Goal: Task Accomplishment & Management: Use online tool/utility

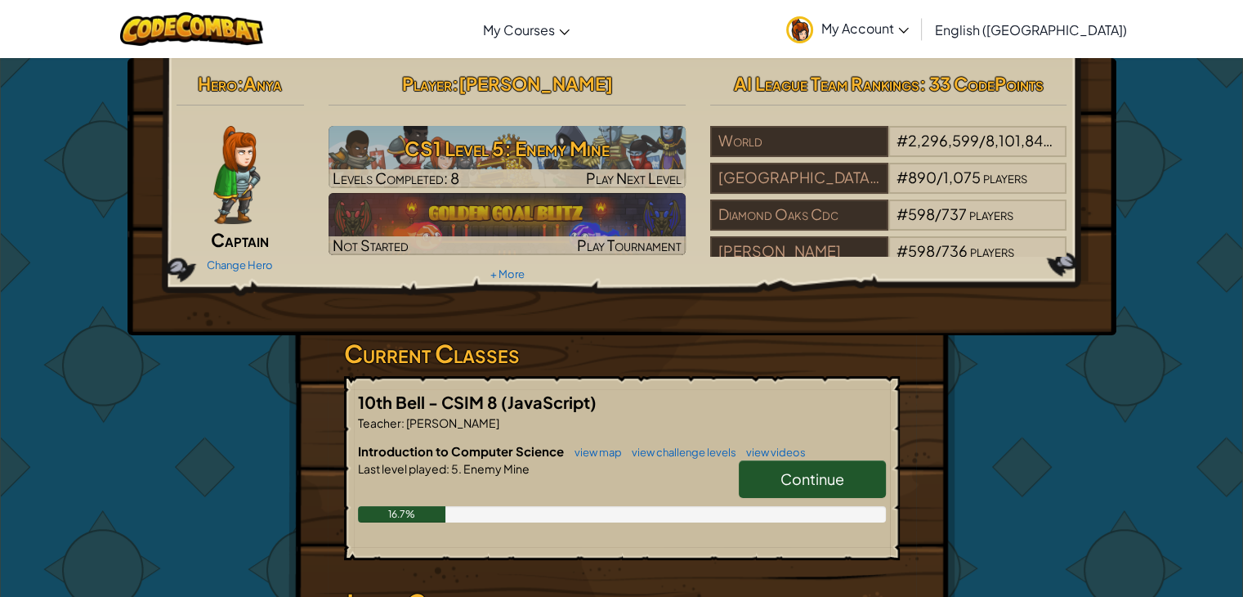
click at [801, 475] on span "Continue" at bounding box center [813, 478] width 64 height 19
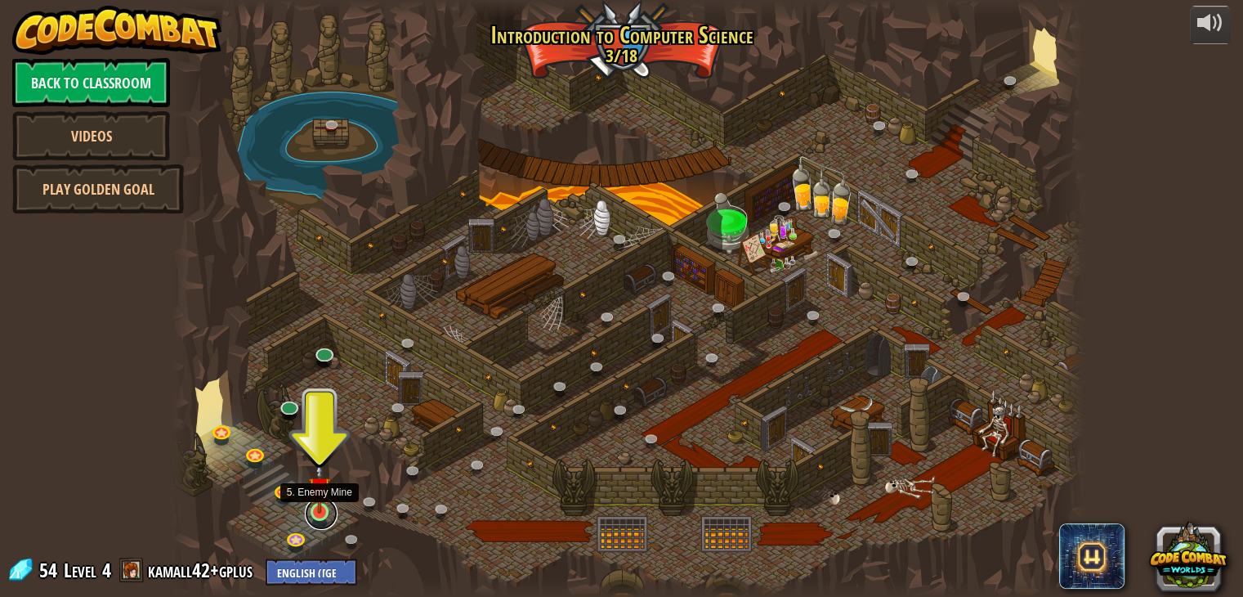
click at [329, 518] on link at bounding box center [321, 513] width 33 height 33
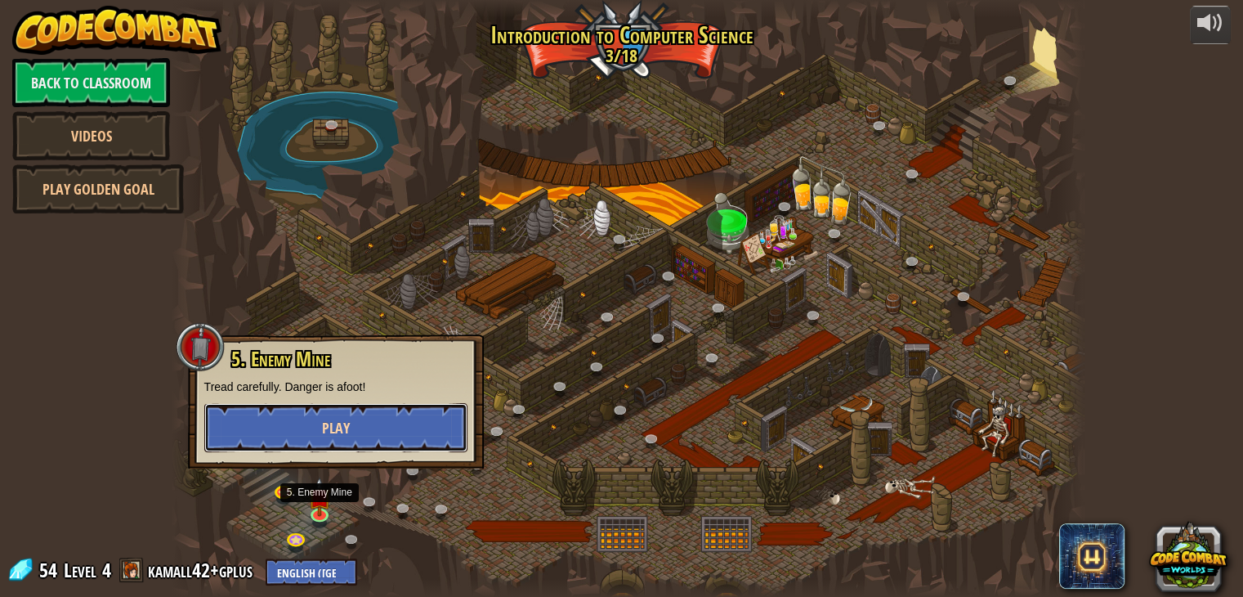
click at [289, 414] on button "Play" at bounding box center [335, 427] width 263 height 49
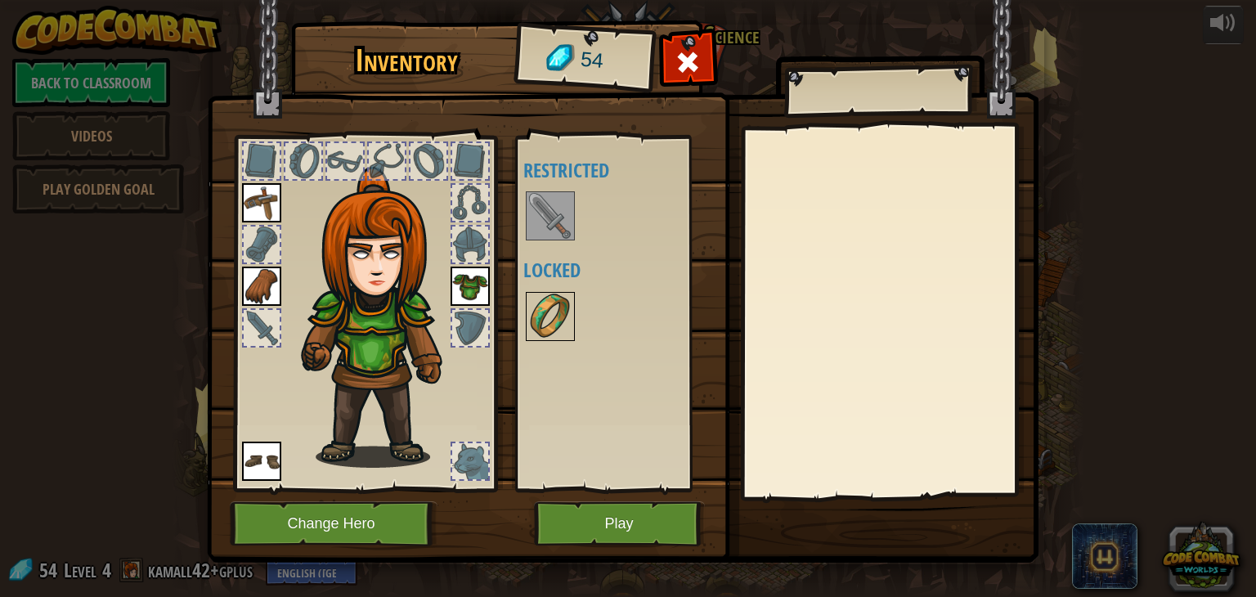
click at [540, 307] on img at bounding box center [550, 316] width 46 height 46
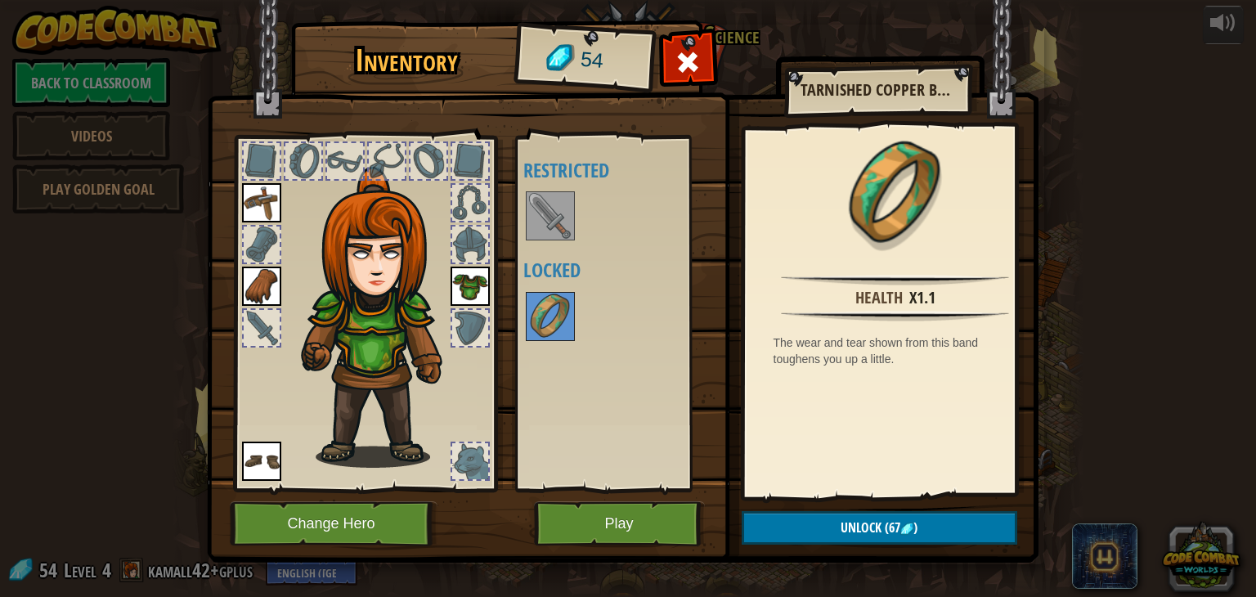
click at [554, 226] on img at bounding box center [550, 216] width 46 height 46
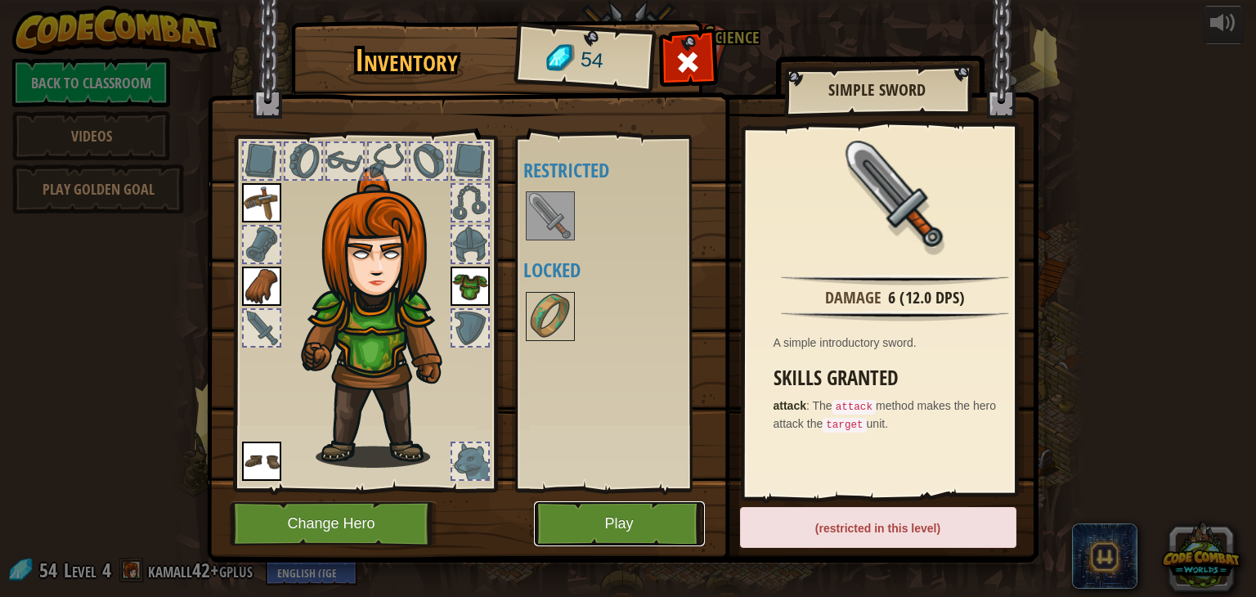
click at [605, 523] on button "Play" at bounding box center [619, 523] width 171 height 45
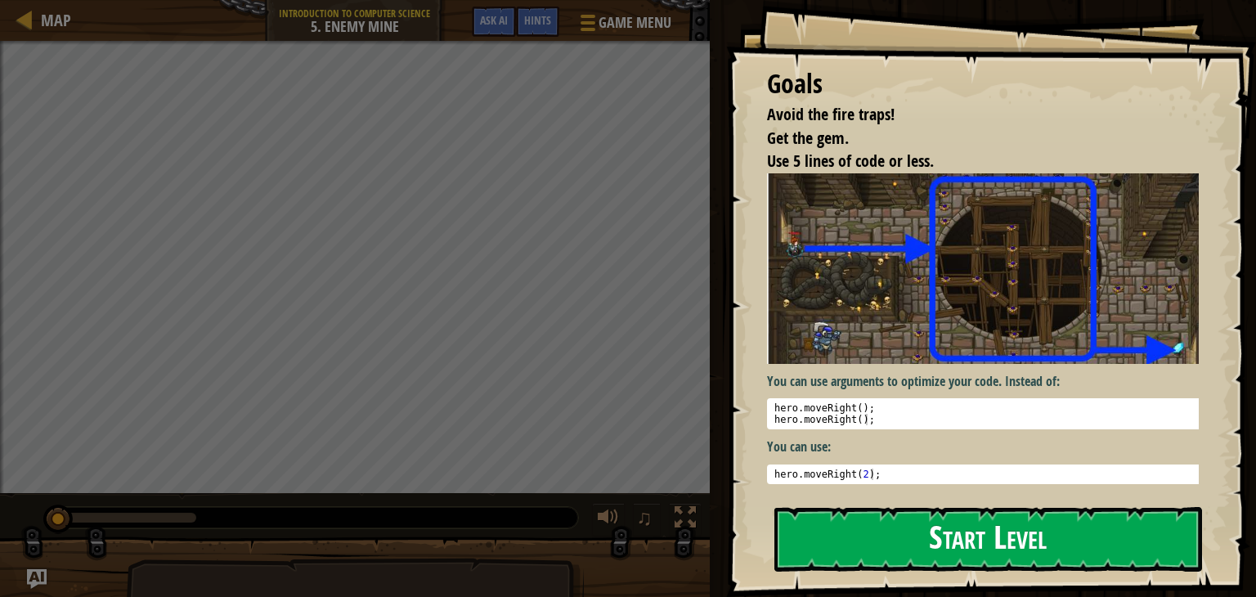
click at [1080, 535] on button "Start Level" at bounding box center [988, 539] width 428 height 65
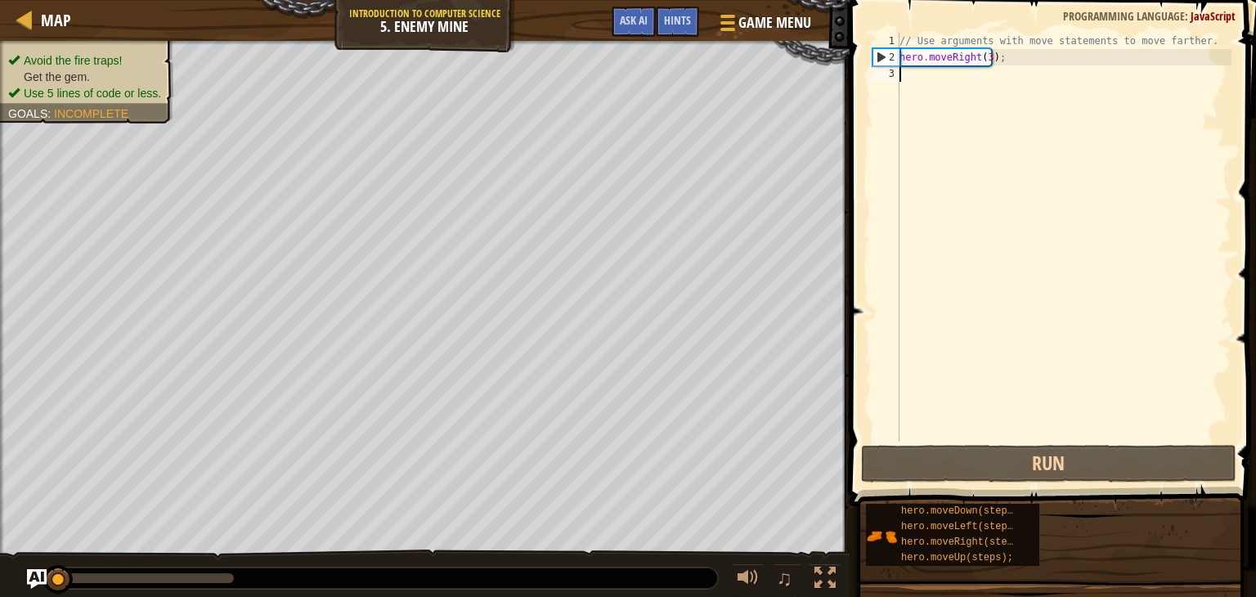
click at [887, 0] on html "Map Introduction to Computer Science 5. Enemy Mine Game Menu Done Hints Ask AI …" at bounding box center [628, 0] width 1256 height 0
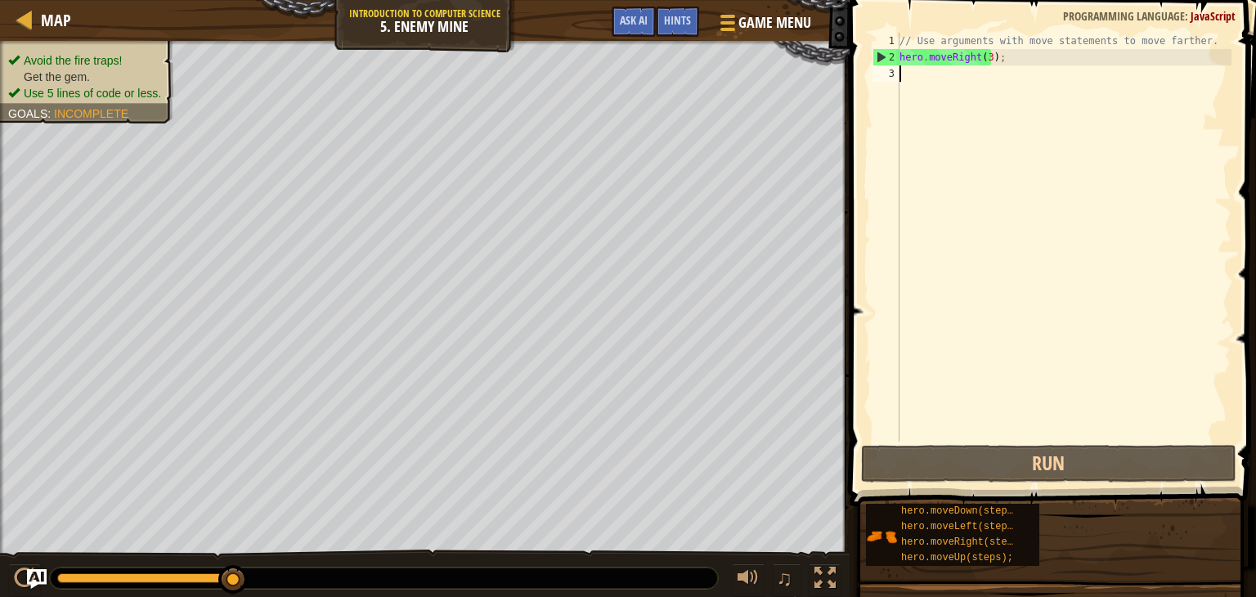
click at [929, 68] on div "// Use arguments with move statements to move farther. hero . moveRight ( 3 ) ;" at bounding box center [1063, 253] width 335 height 441
